Goal: Task Accomplishment & Management: Use online tool/utility

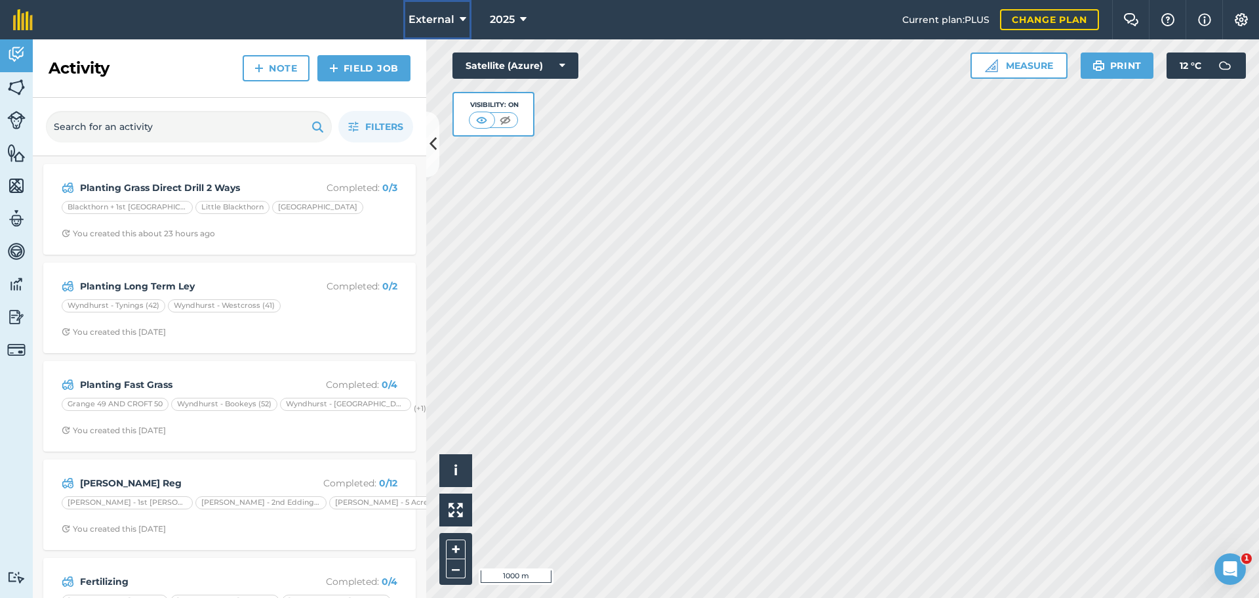
click at [425, 25] on button "External" at bounding box center [437, 19] width 68 height 39
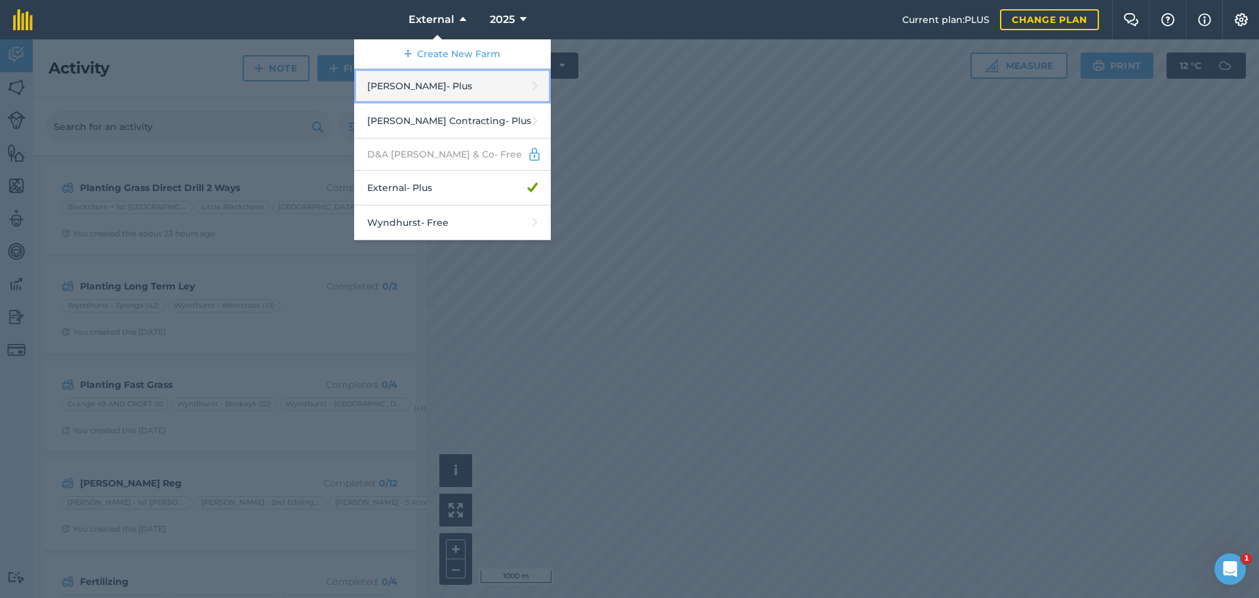
click at [384, 104] on link "[PERSON_NAME] - Plus" at bounding box center [452, 86] width 197 height 35
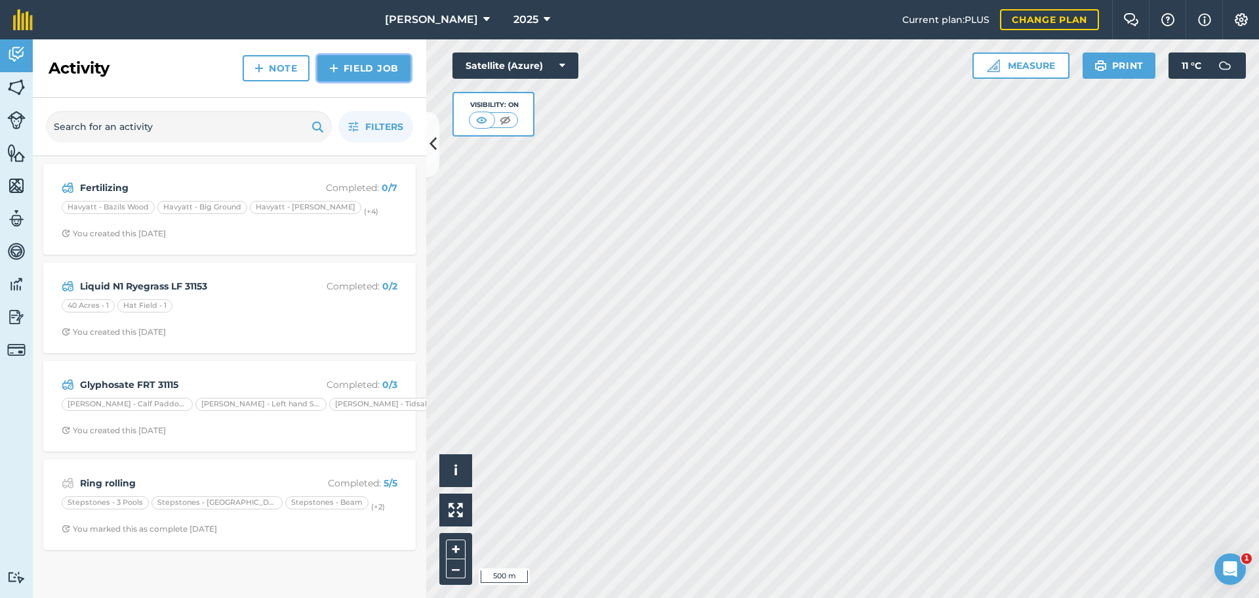
click at [363, 71] on link "Field Job" at bounding box center [363, 68] width 93 height 26
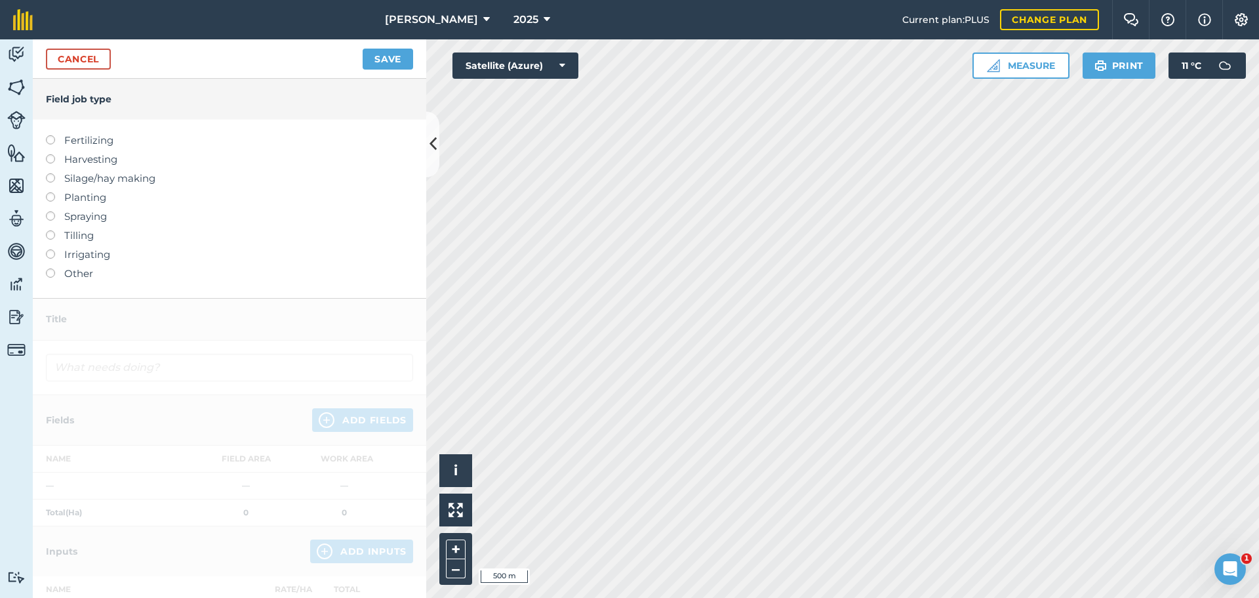
click at [51, 205] on li "Planting" at bounding box center [229, 198] width 367 height 16
click at [58, 192] on label at bounding box center [55, 192] width 18 height 0
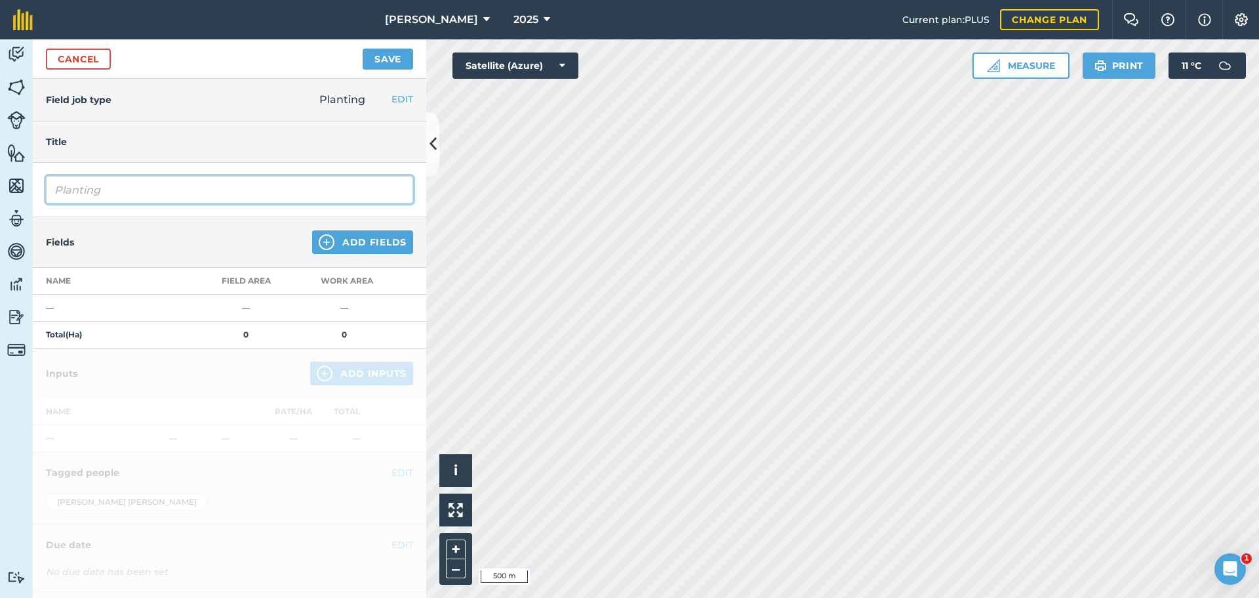
click at [118, 203] on input "Planting" at bounding box center [229, 190] width 367 height 28
click at [141, 203] on input "Plantingww1" at bounding box center [229, 190] width 367 height 28
type input "PlantingWW 1"
click at [363, 49] on button "Save" at bounding box center [388, 59] width 51 height 21
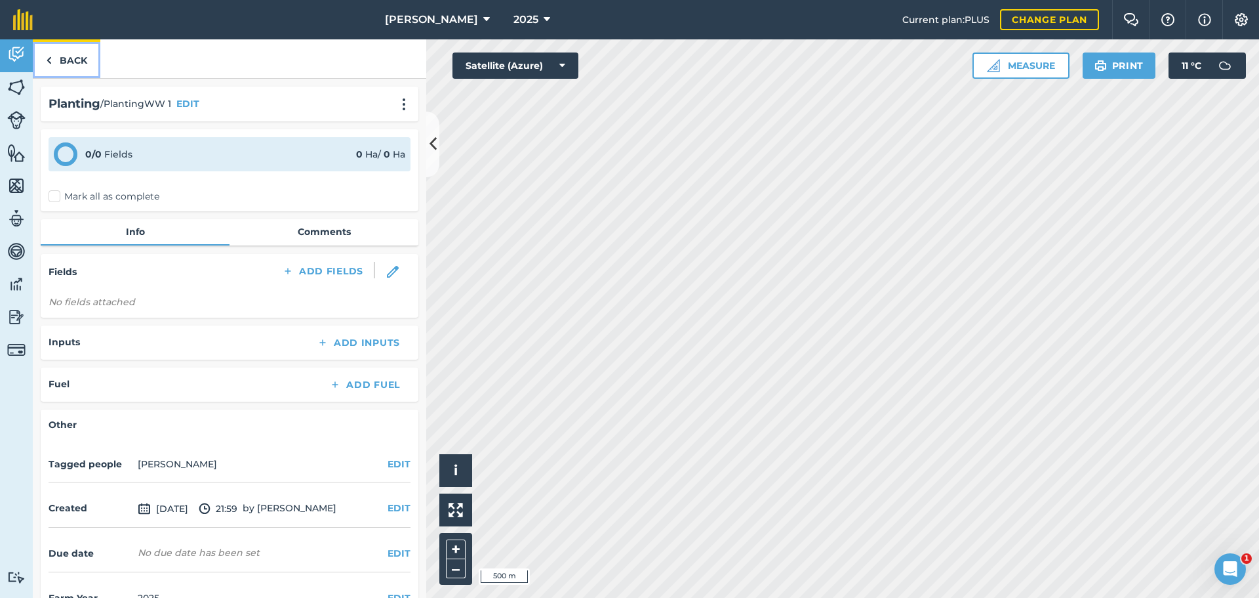
click at [81, 75] on link "Back" at bounding box center [67, 58] width 68 height 39
